Goal: Check status: Check status

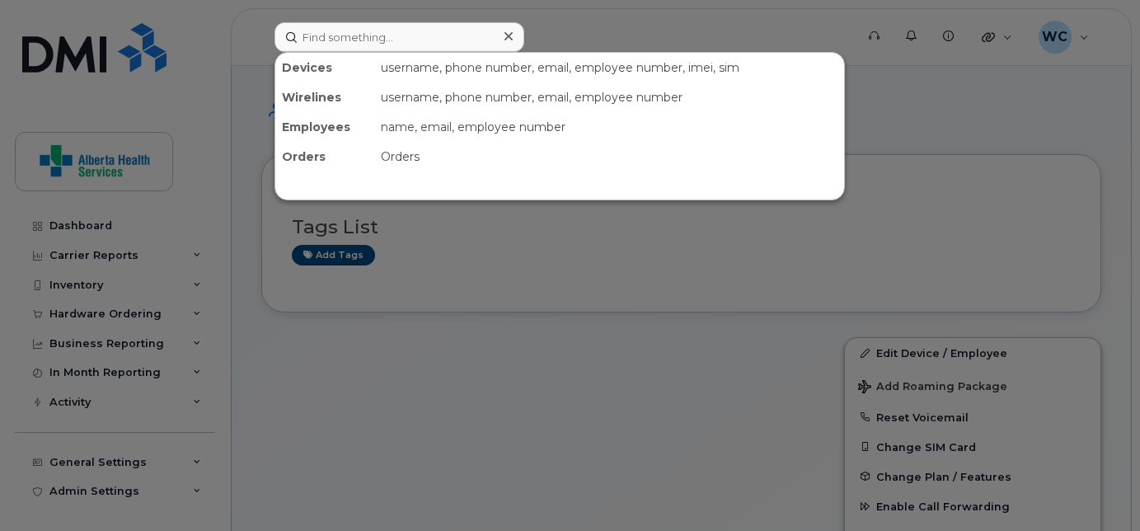
click at [413, 44] on input at bounding box center [400, 37] width 250 height 30
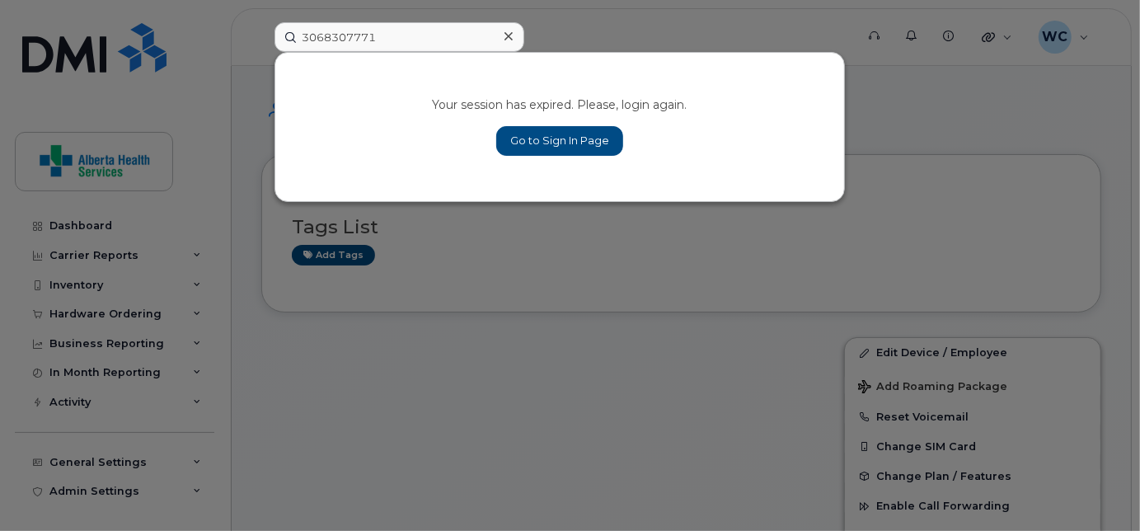
type input "3068307771"
click at [571, 134] on link "Go to Sign In Page" at bounding box center [559, 141] width 127 height 30
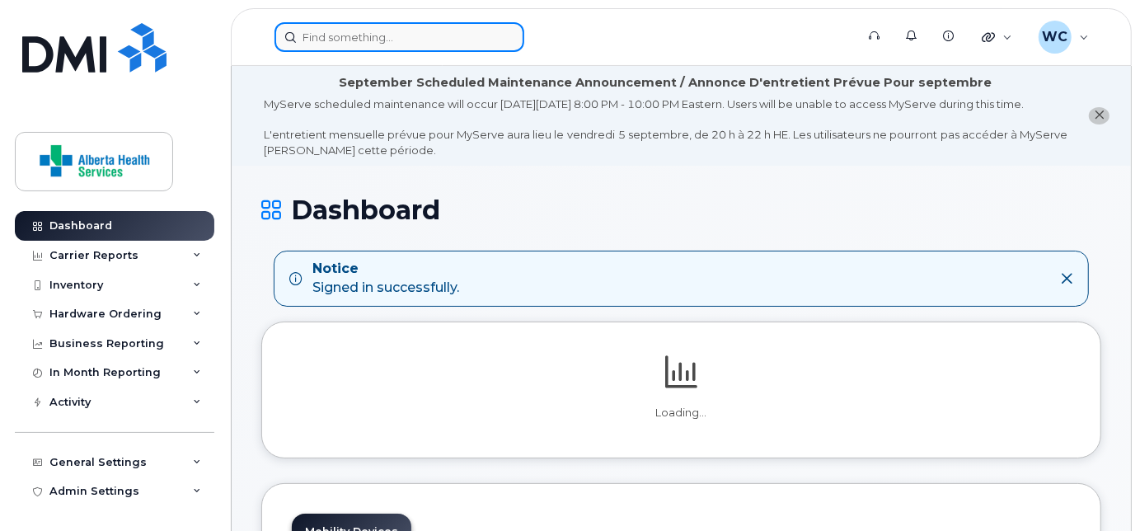
click at [415, 29] on input at bounding box center [400, 37] width 250 height 30
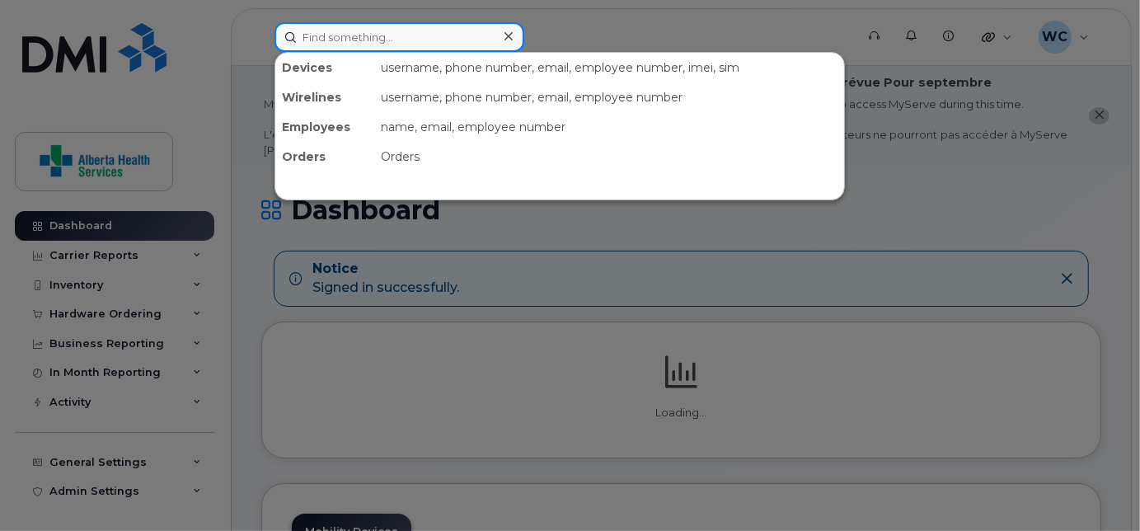
paste input "3068307771"
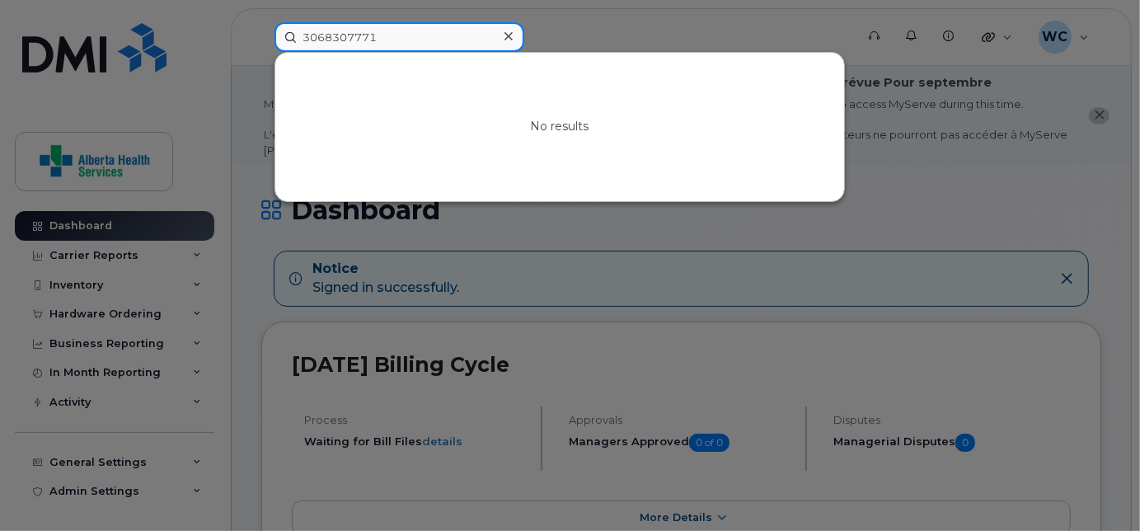
paste input "7808717900"
type input "7808717900"
